Goal: Information Seeking & Learning: Learn about a topic

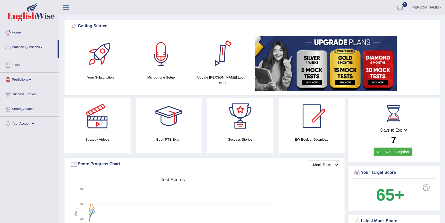
click at [36, 66] on link "Read Aloud" at bounding box center [38, 68] width 39 height 9
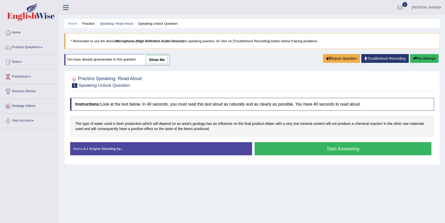
drag, startPoint x: 313, startPoint y: 152, endPoint x: 308, endPoint y: 155, distance: 6.4
click at [313, 152] on button "Start Answering" at bounding box center [343, 148] width 177 height 13
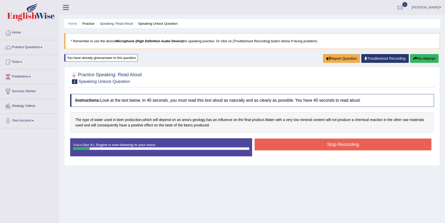
click at [317, 125] on div "The type of water used in beer production , which will depend on an area's geol…" at bounding box center [252, 122] width 364 height 21
click at [318, 140] on button "Stop Recording" at bounding box center [343, 144] width 177 height 12
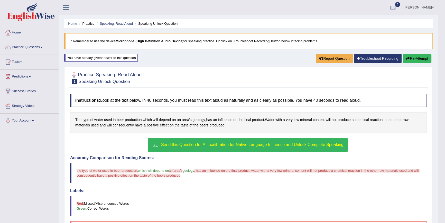
click at [228, 142] on span "Send this Question for A.I. calibration for Native Language Influence and Unloc…" at bounding box center [252, 144] width 182 height 4
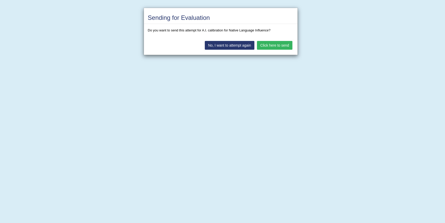
click at [278, 49] on div "No, I want to attempt again Click here to send" at bounding box center [221, 46] width 154 height 18
click at [269, 42] on button "Click here to send" at bounding box center [274, 45] width 35 height 9
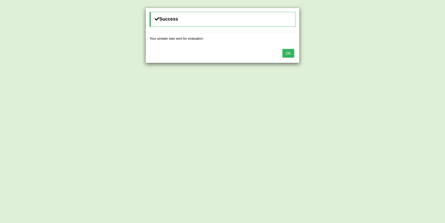
click at [286, 54] on button "OK" at bounding box center [288, 53] width 12 height 9
